Goal: Task Accomplishment & Management: Manage account settings

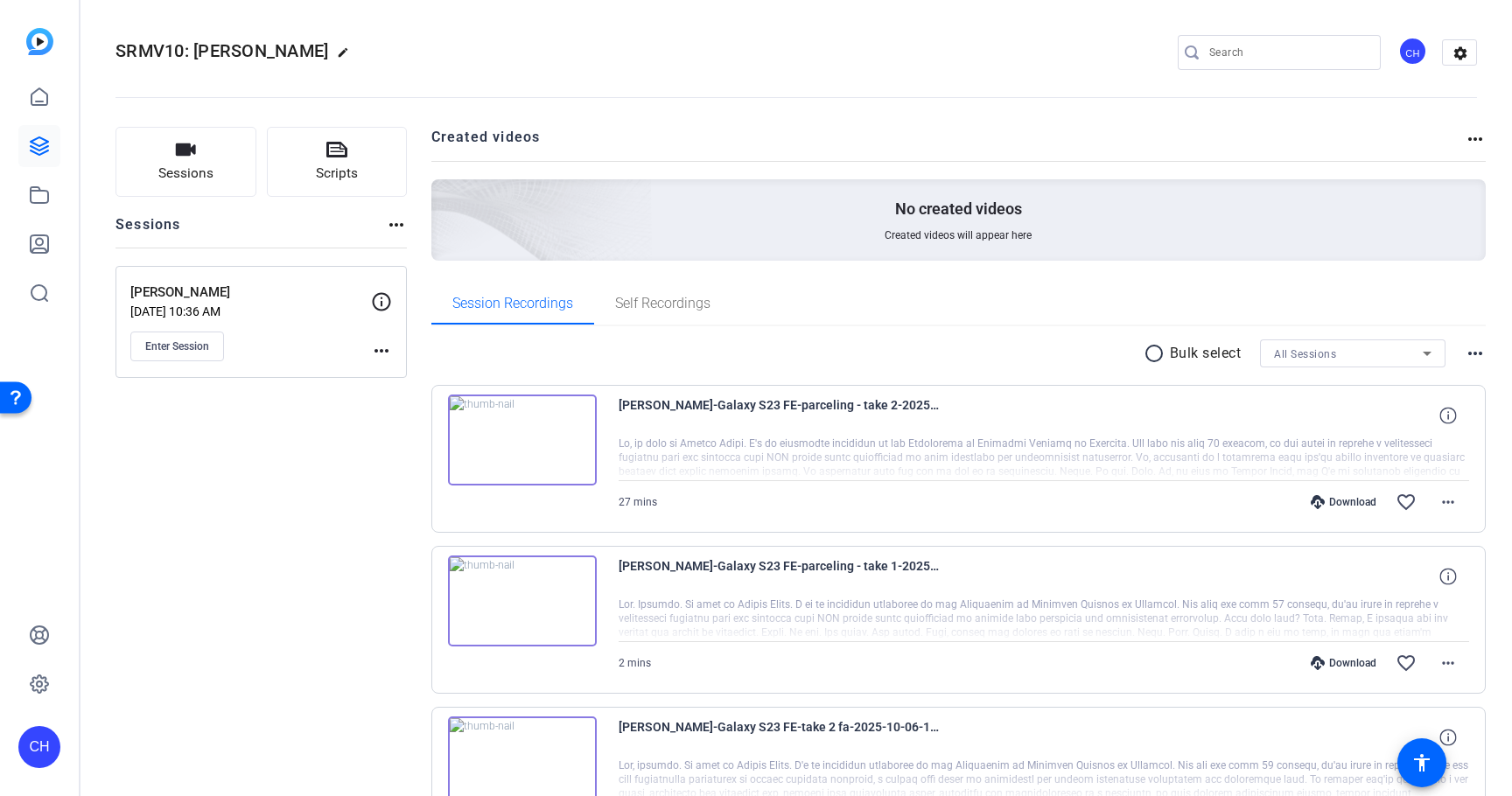
scroll to position [56, 0]
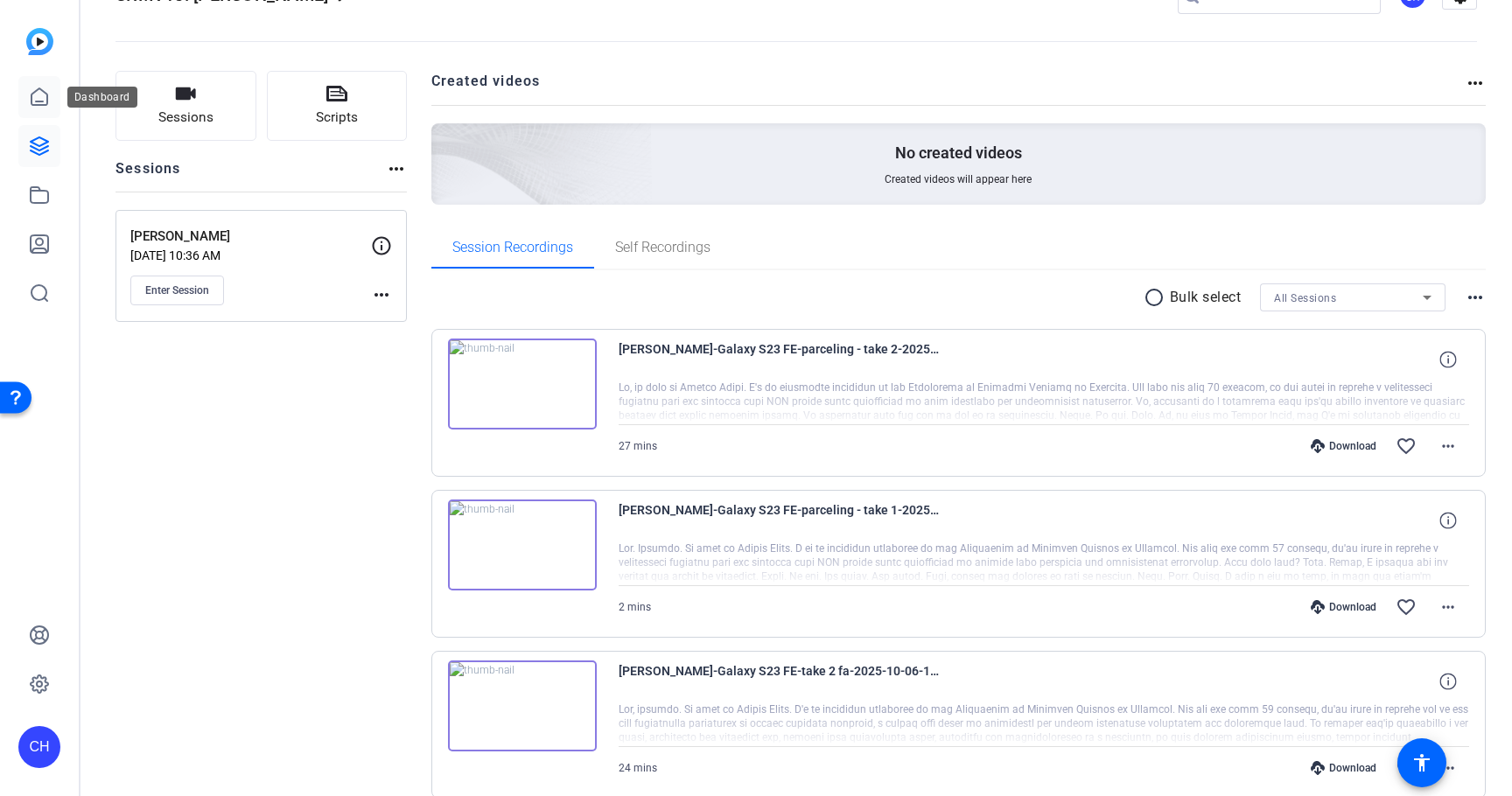
click at [32, 93] on icon at bounding box center [39, 96] width 16 height 17
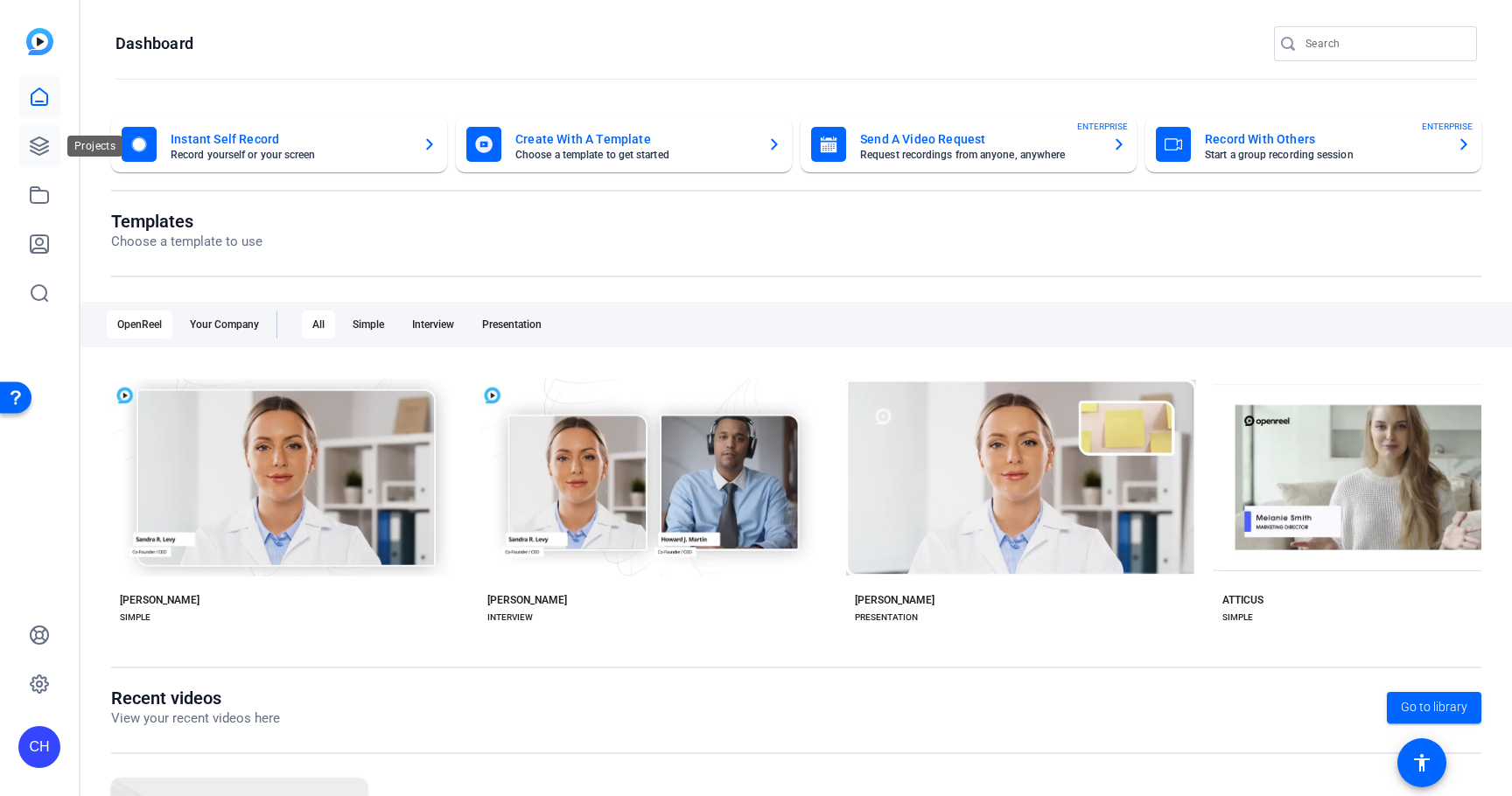
click at [36, 140] on icon at bounding box center [38, 145] width 21 height 21
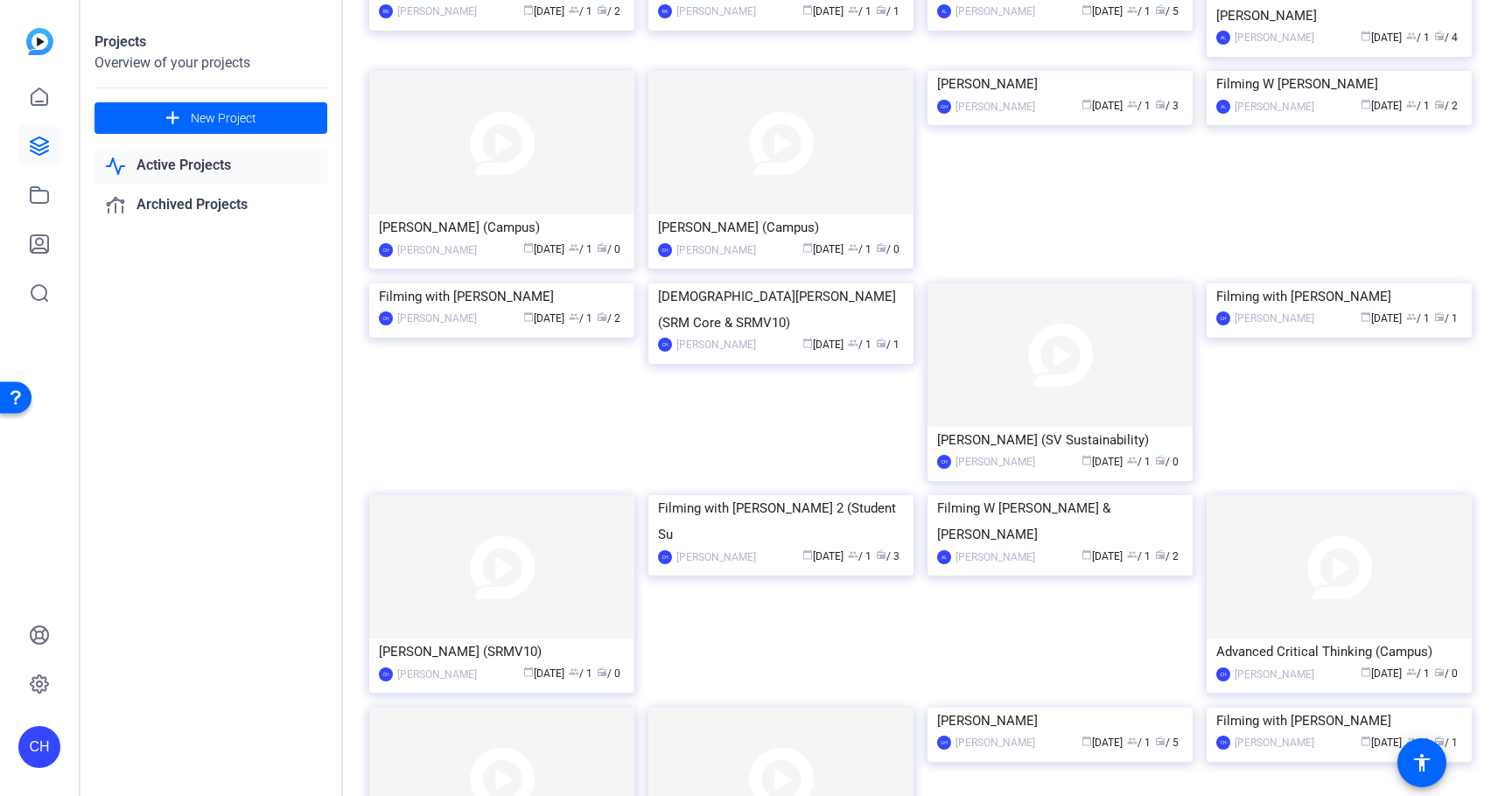
scroll to position [367, 0]
click at [982, 425] on img at bounding box center [1060, 353] width 265 height 143
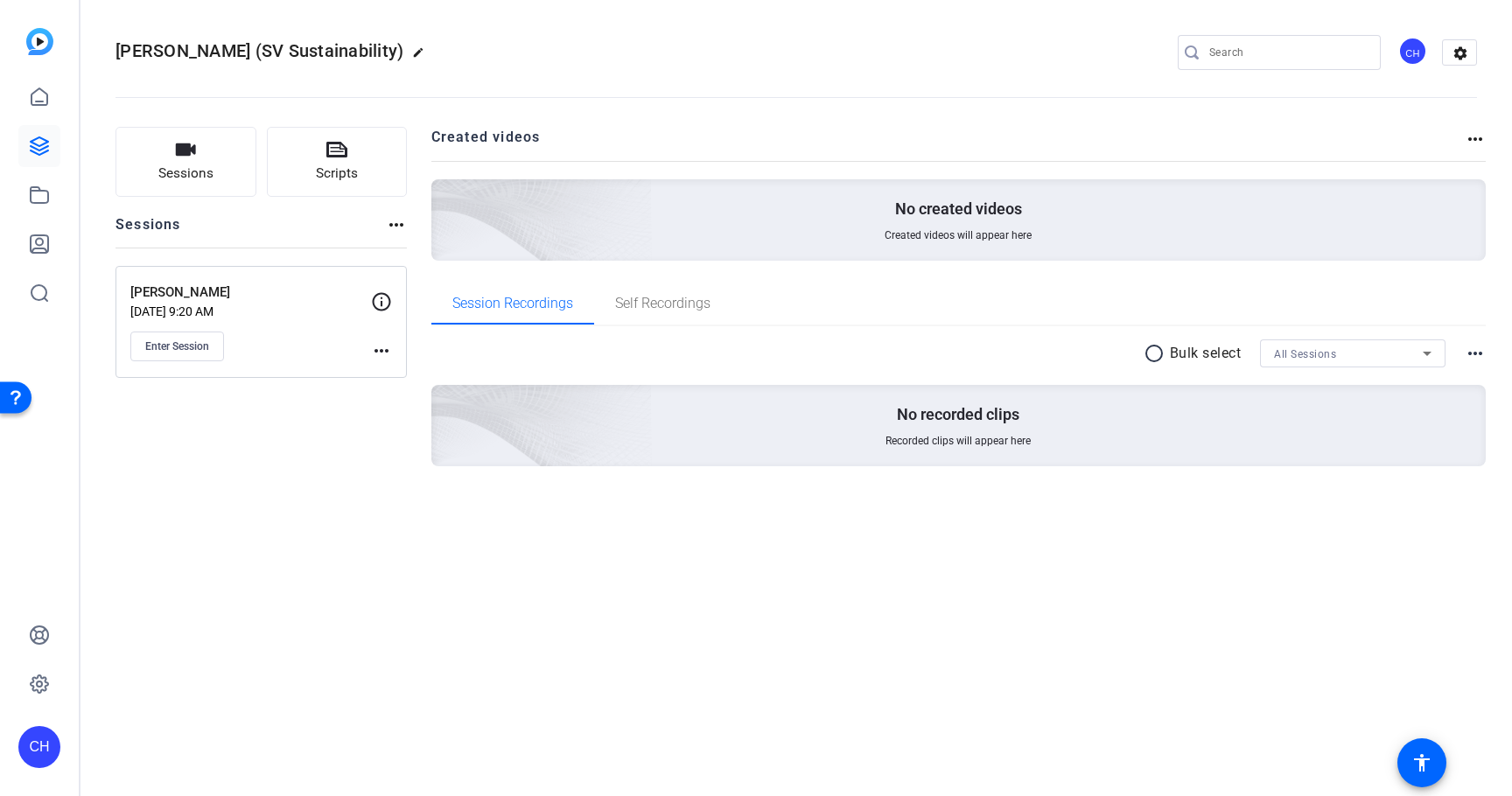
click at [380, 351] on mat-icon "more_horiz" at bounding box center [380, 350] width 21 height 21
click at [401, 370] on span "Edit Session" at bounding box center [425, 375] width 79 height 21
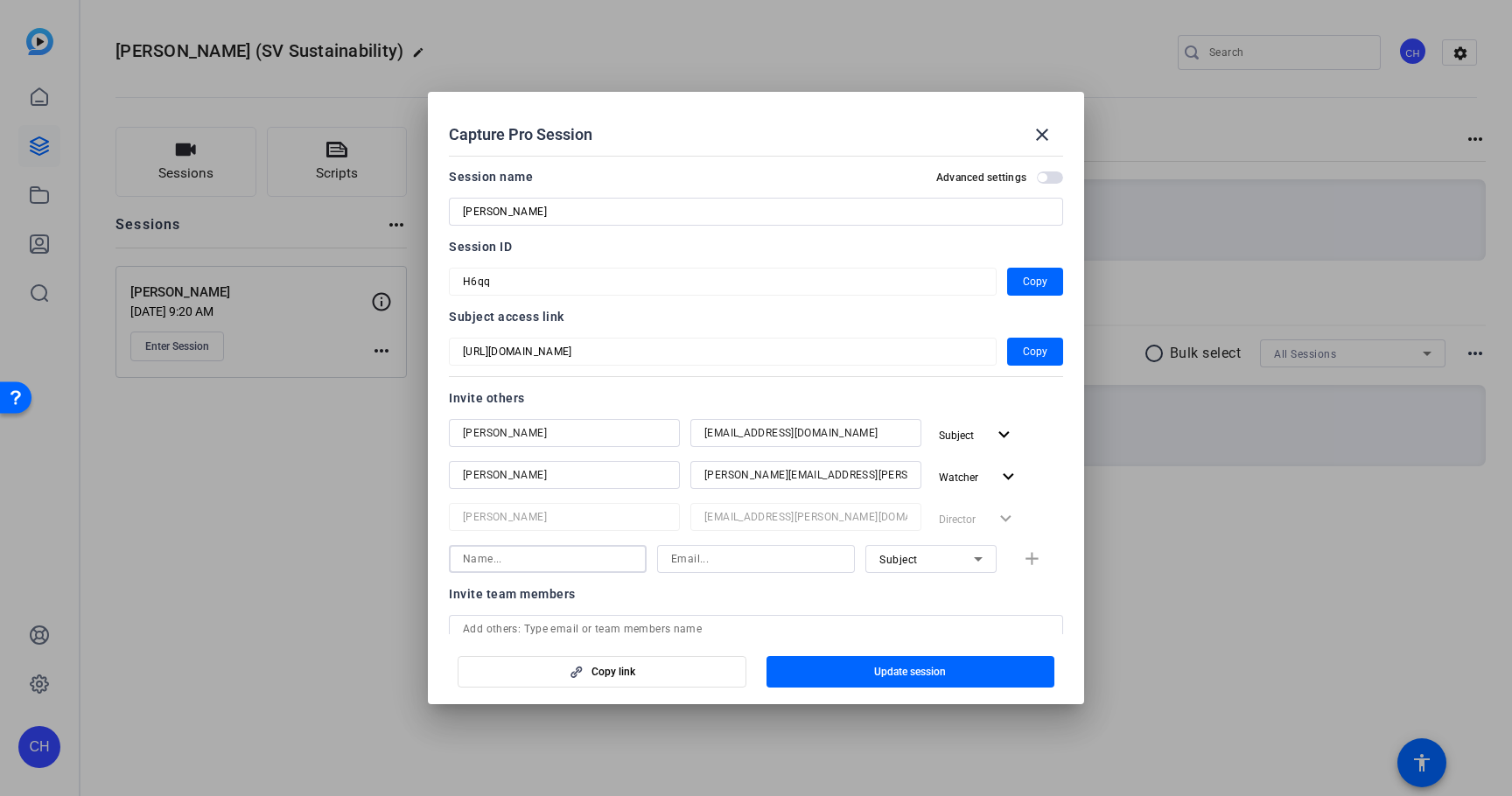
click at [529, 553] on input at bounding box center [547, 558] width 170 height 21
paste input "[PERSON_NAME]"
type input "[PERSON_NAME]"
click at [703, 562] on input at bounding box center [755, 558] width 170 height 21
type input "[PERSON_NAME][EMAIL_ADDRESS][PERSON_NAME][DOMAIN_NAME]"
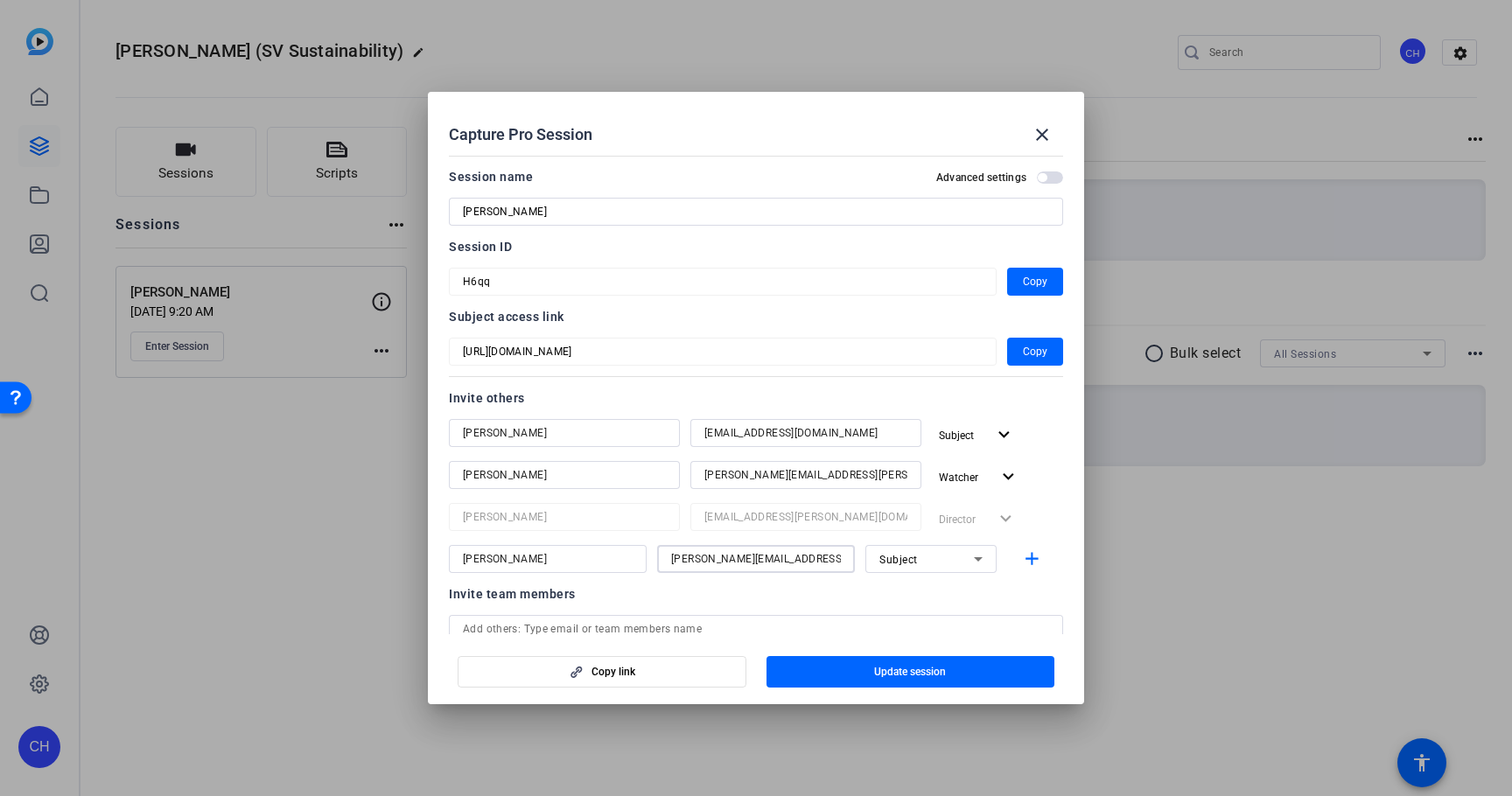
click at [960, 556] on div "Subject" at bounding box center [927, 559] width 94 height 22
click at [945, 622] on mat-option "Watcher" at bounding box center [931, 622] width 131 height 28
click at [1035, 561] on mat-icon "add" at bounding box center [1032, 559] width 22 height 22
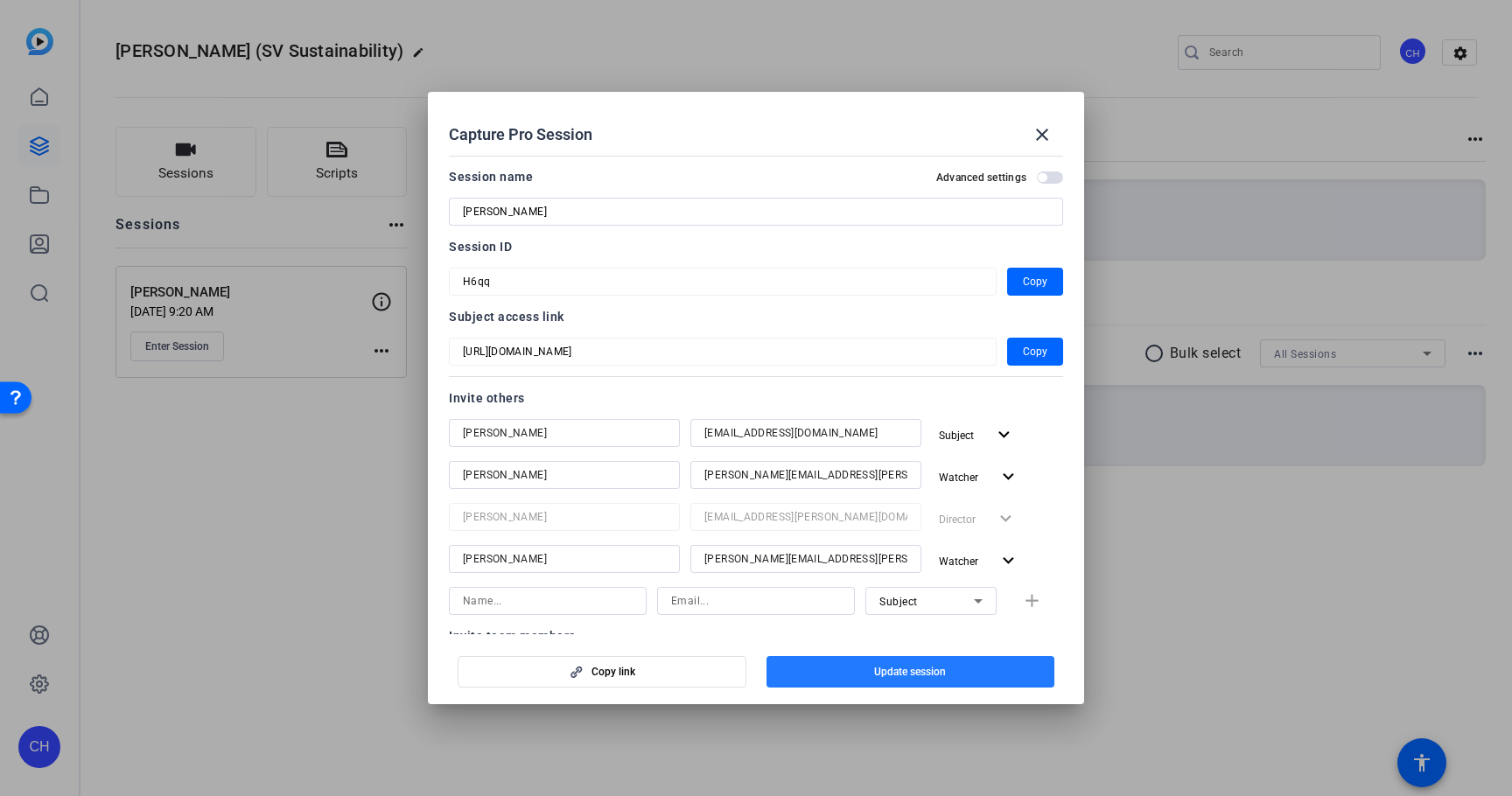
click at [932, 674] on span "Update session" at bounding box center [909, 672] width 72 height 14
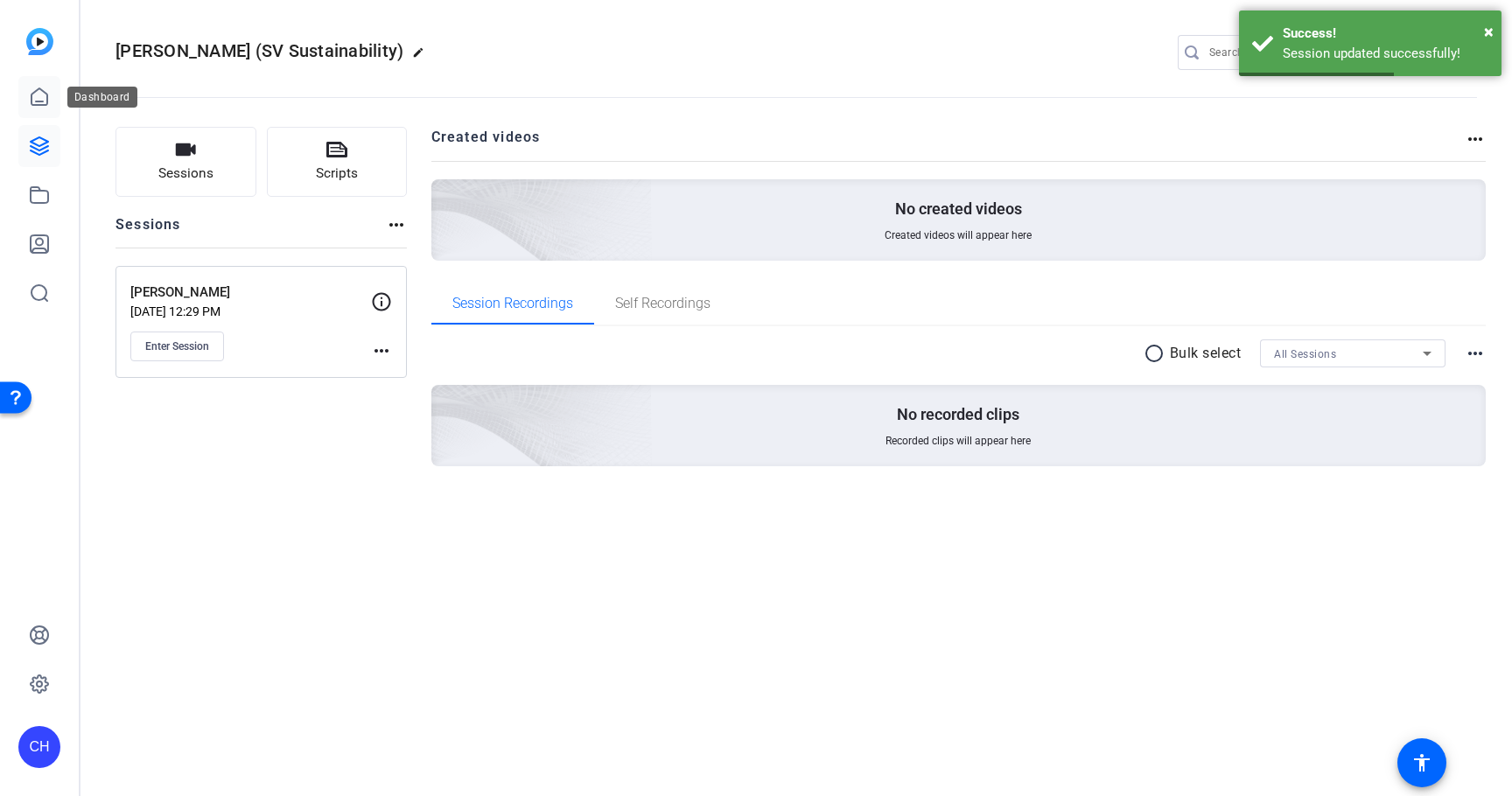
click at [48, 100] on icon at bounding box center [38, 96] width 21 height 21
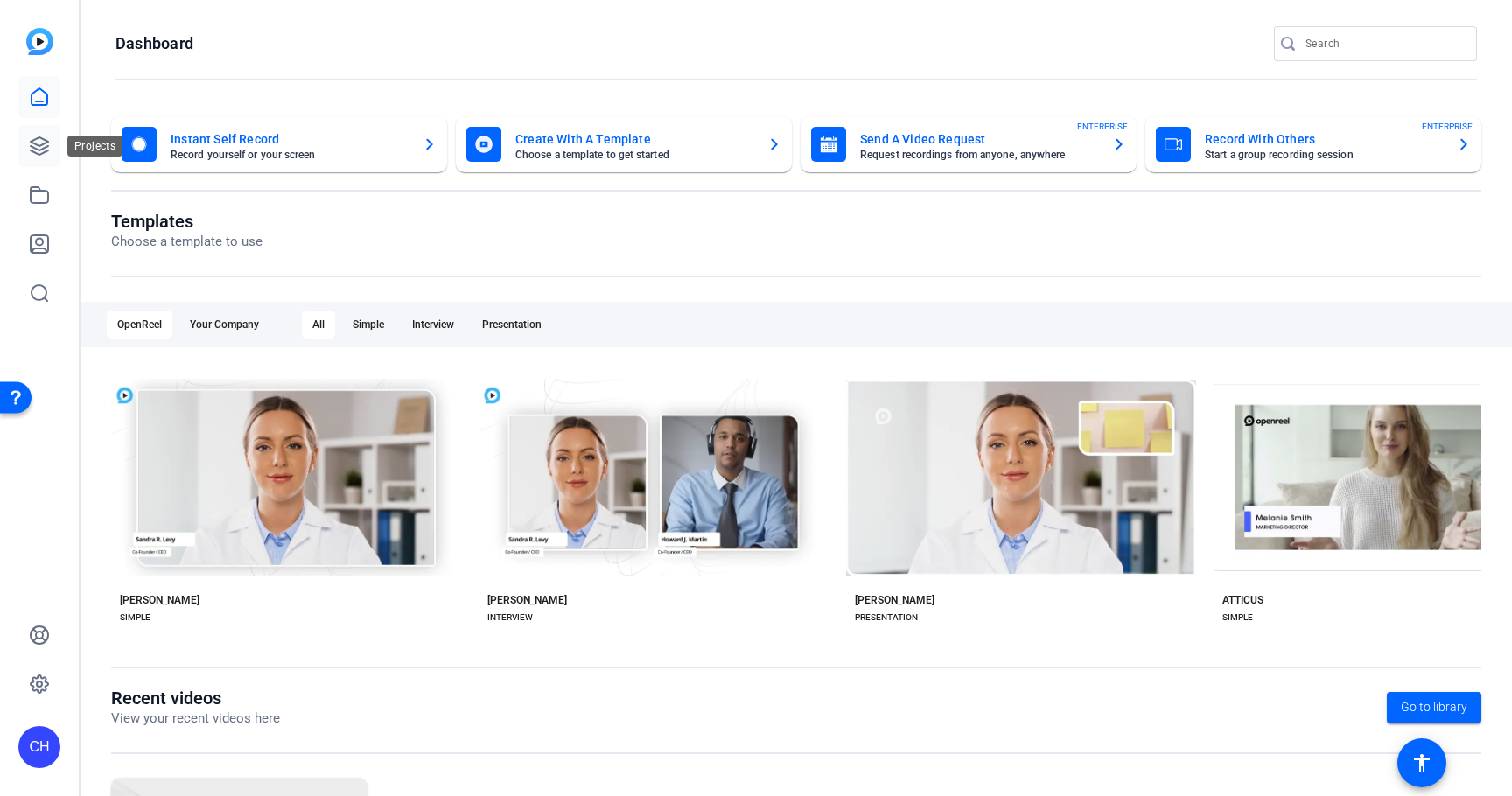
click at [53, 145] on link at bounding box center [39, 146] width 42 height 42
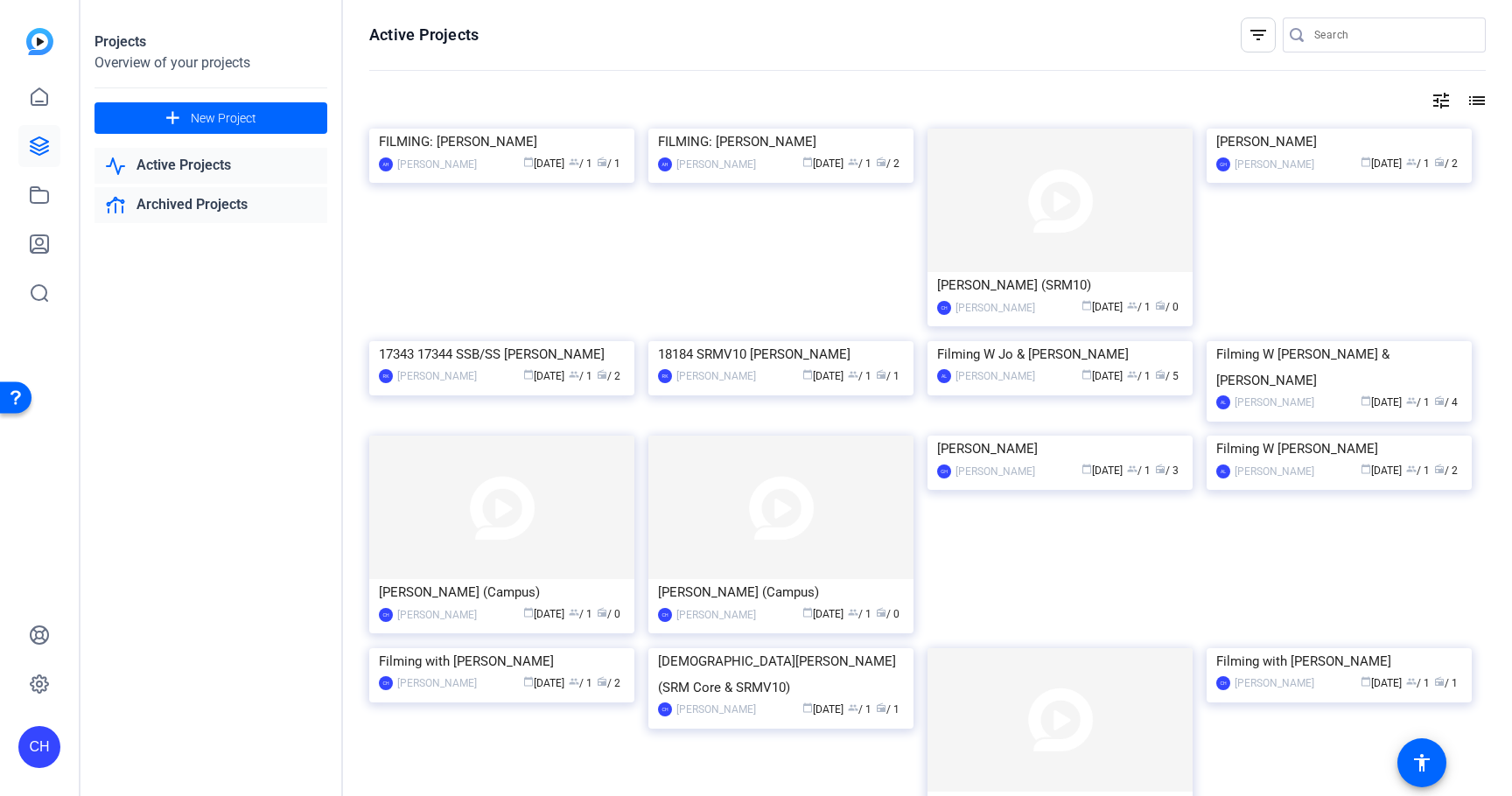
click at [235, 203] on link "Archived Projects" at bounding box center [210, 205] width 232 height 36
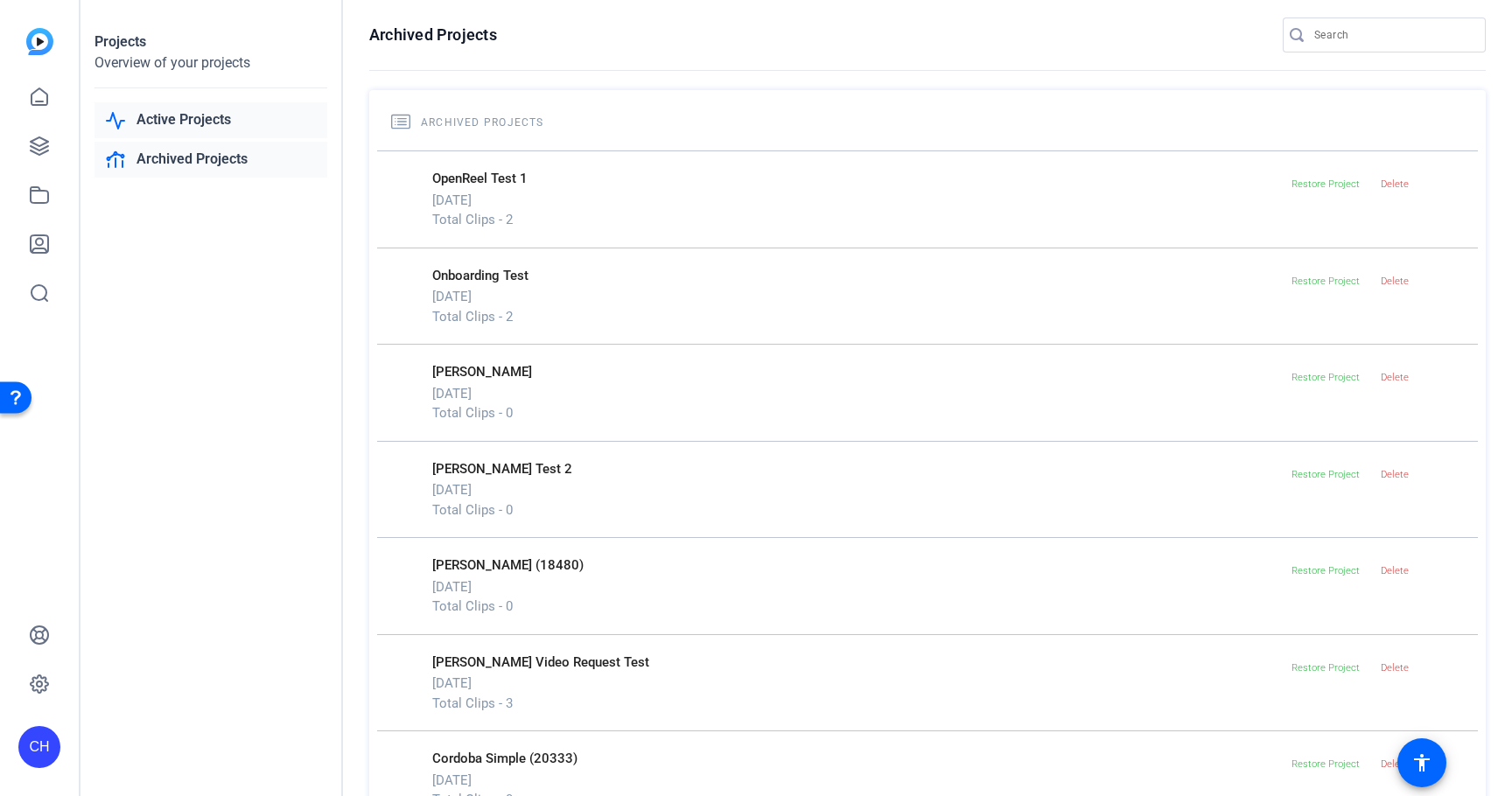
click at [203, 116] on link "Active Projects" at bounding box center [210, 120] width 232 height 36
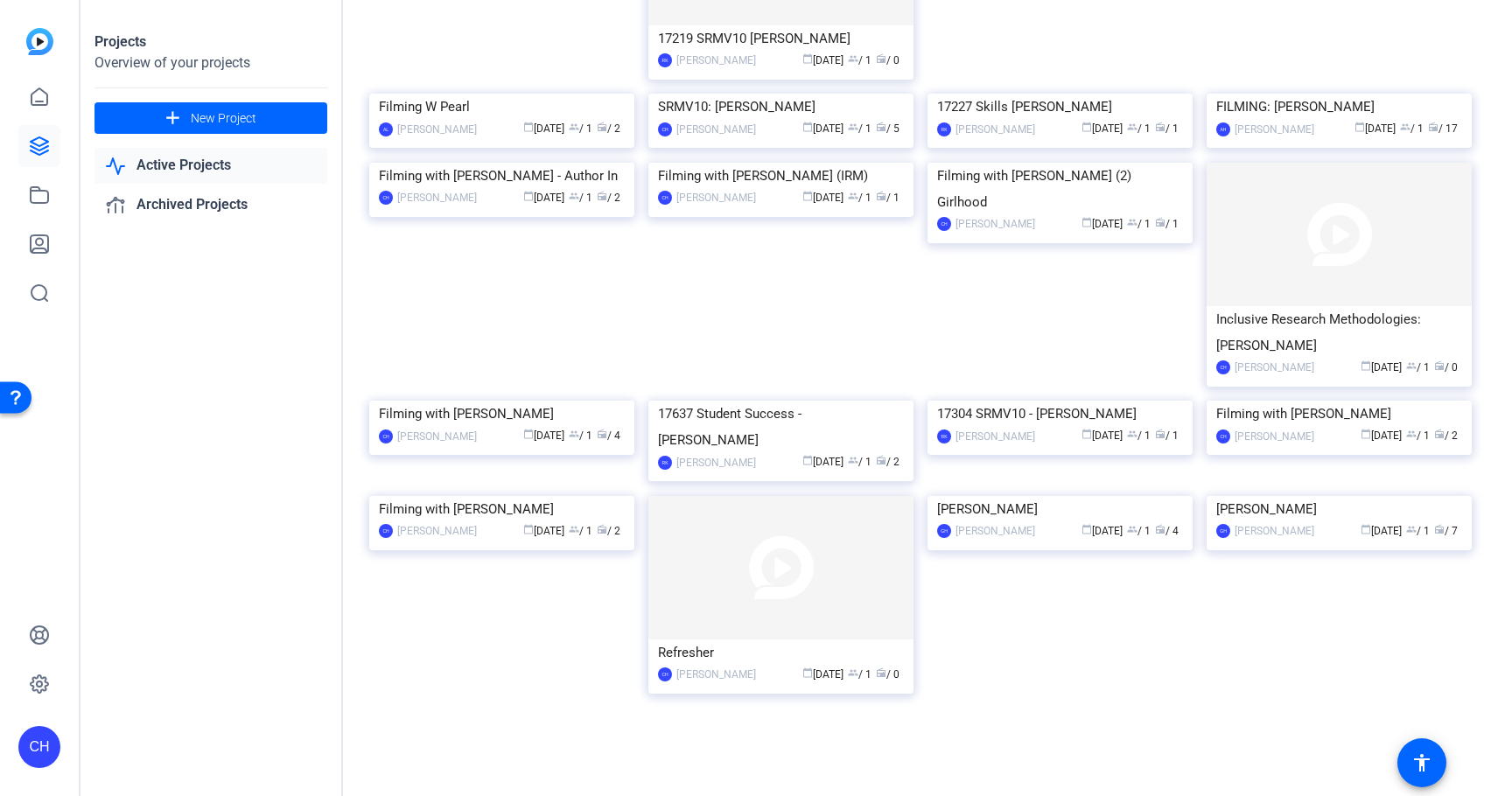
scroll to position [1726, 0]
click at [777, 93] on img at bounding box center [781, 93] width 265 height 0
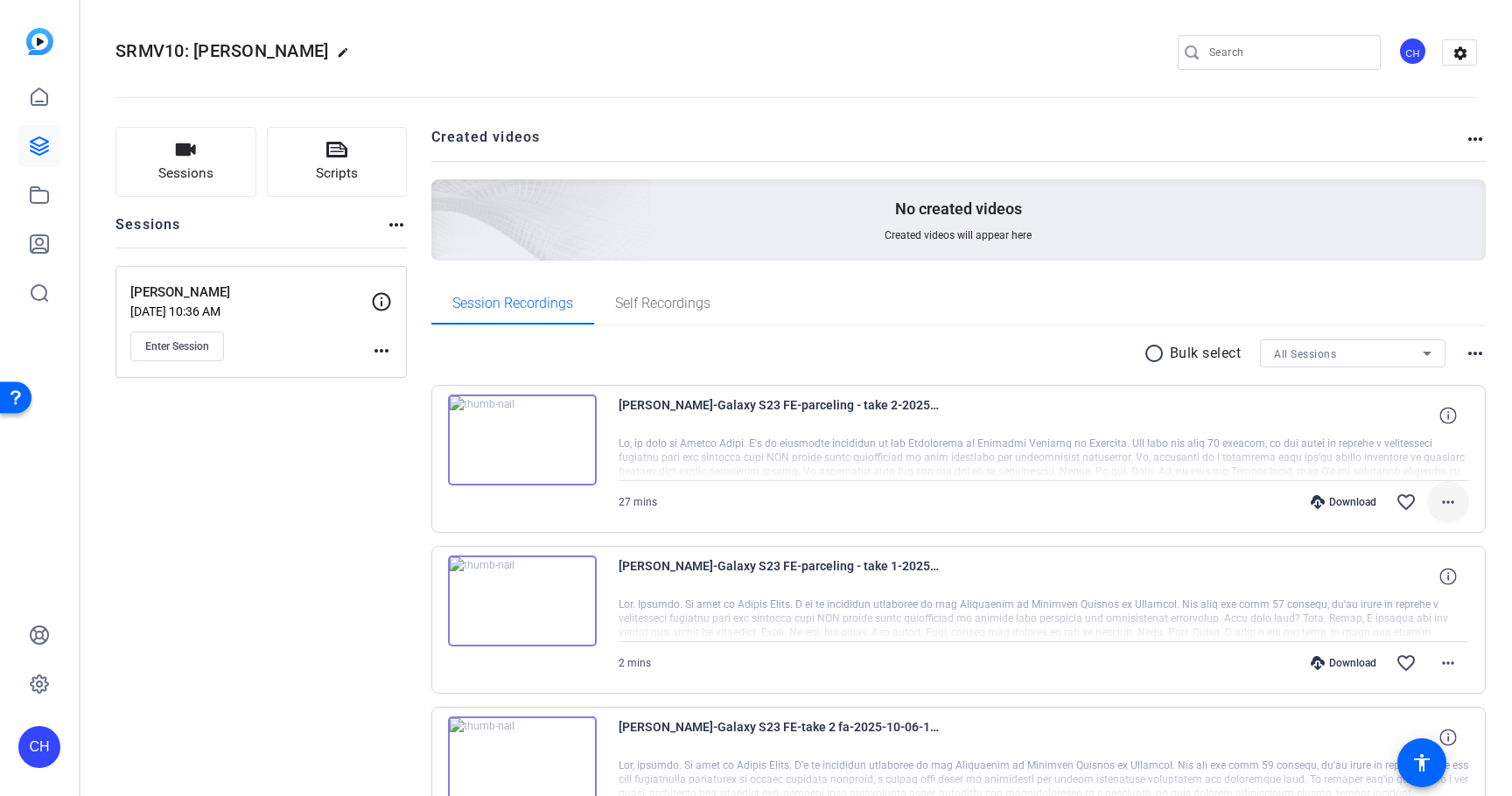
click at [1442, 494] on mat-icon "more_horiz" at bounding box center [1447, 501] width 21 height 21
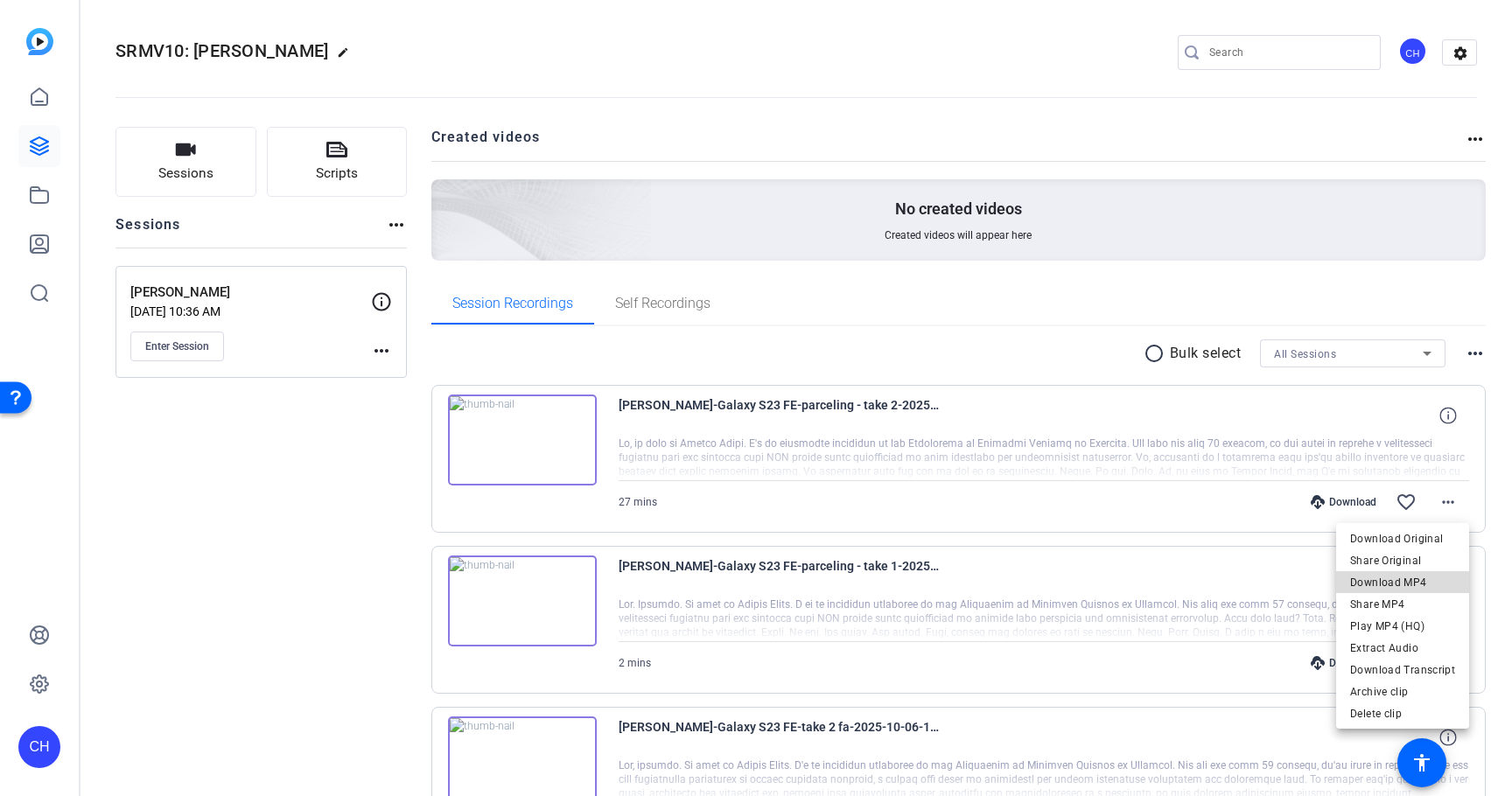
click at [1417, 586] on span "Download MP4" at bounding box center [1402, 581] width 105 height 21
